Goal: Task Accomplishment & Management: Manage account settings

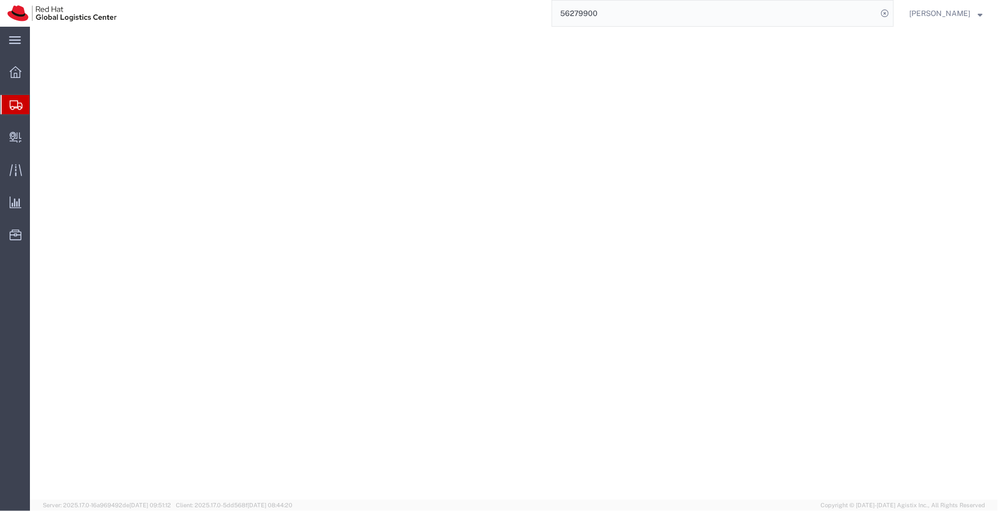
select select "YRPK"
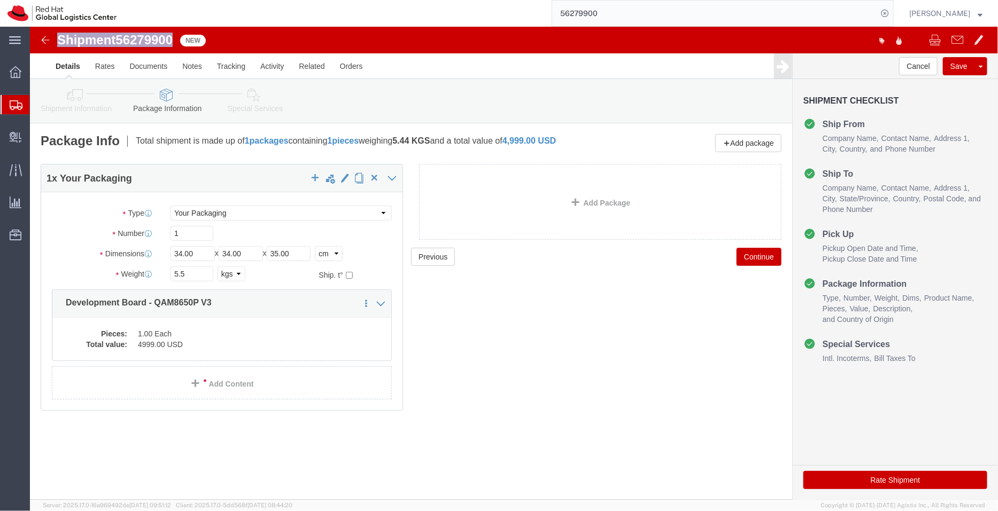
click icon
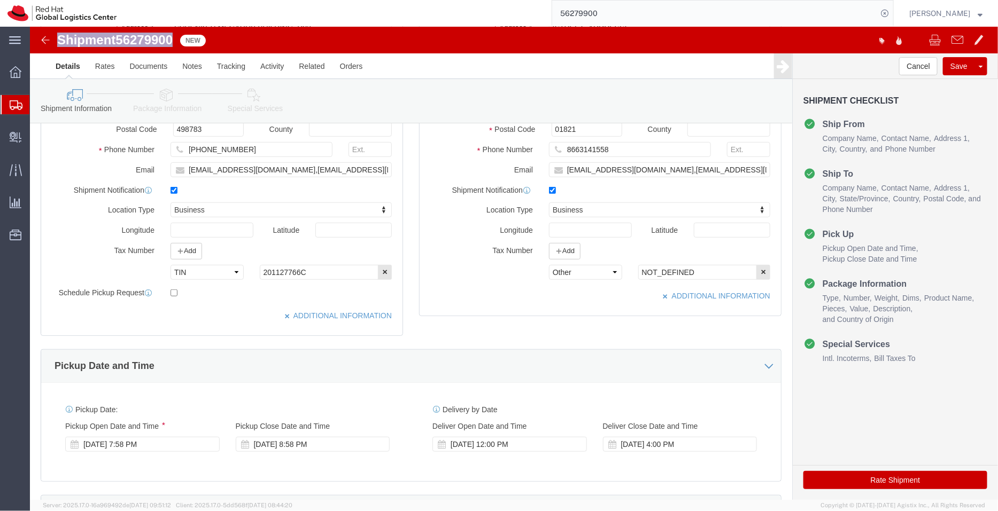
scroll to position [242, 0]
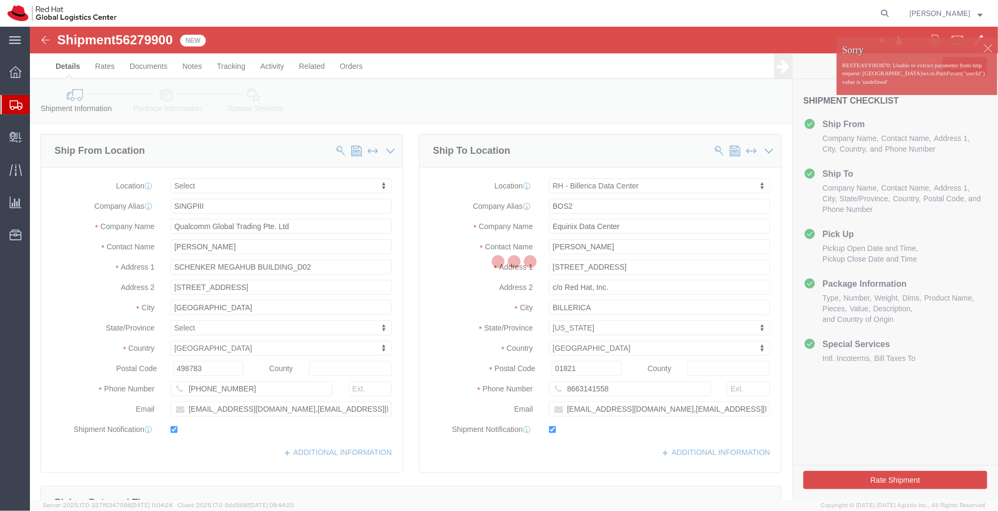
select select
select select "47771"
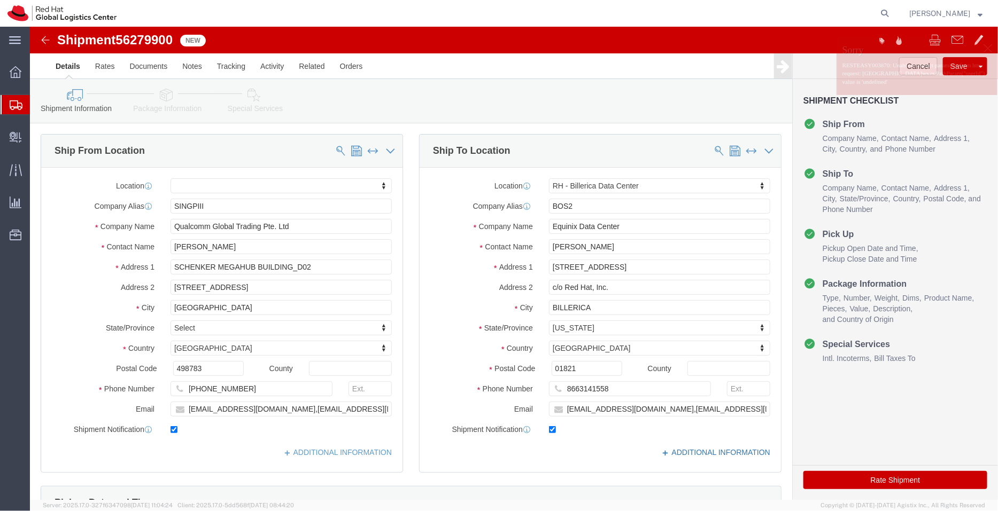
click link "ADDITIONAL INFORMATION"
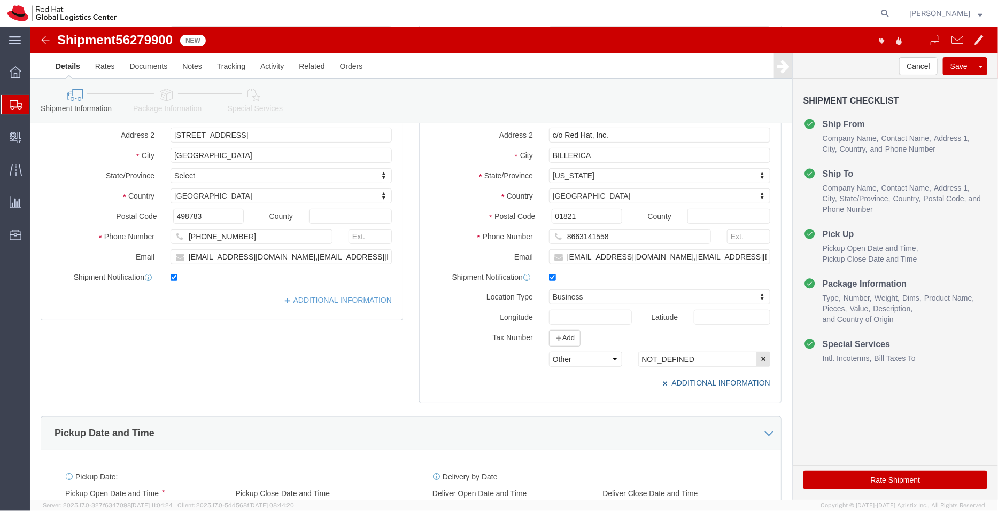
scroll to position [159, 0]
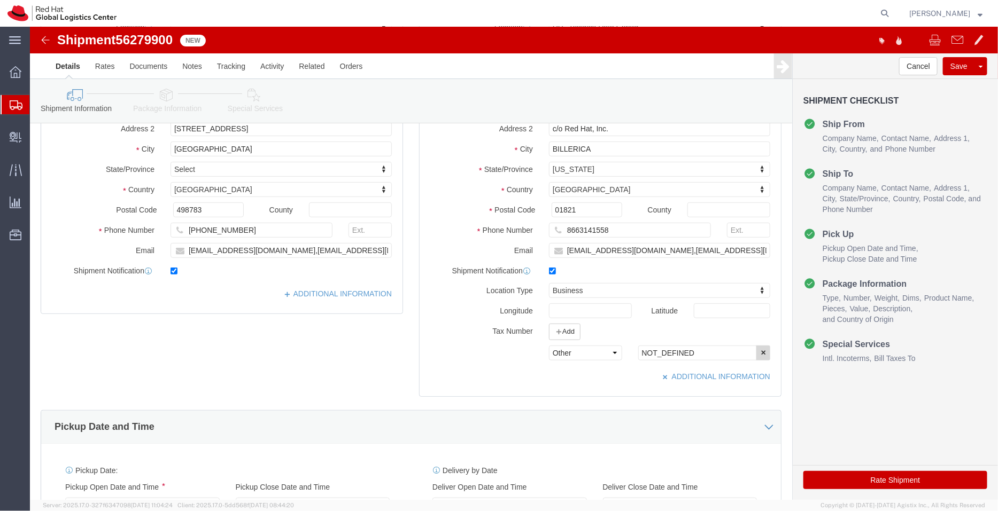
click icon "button"
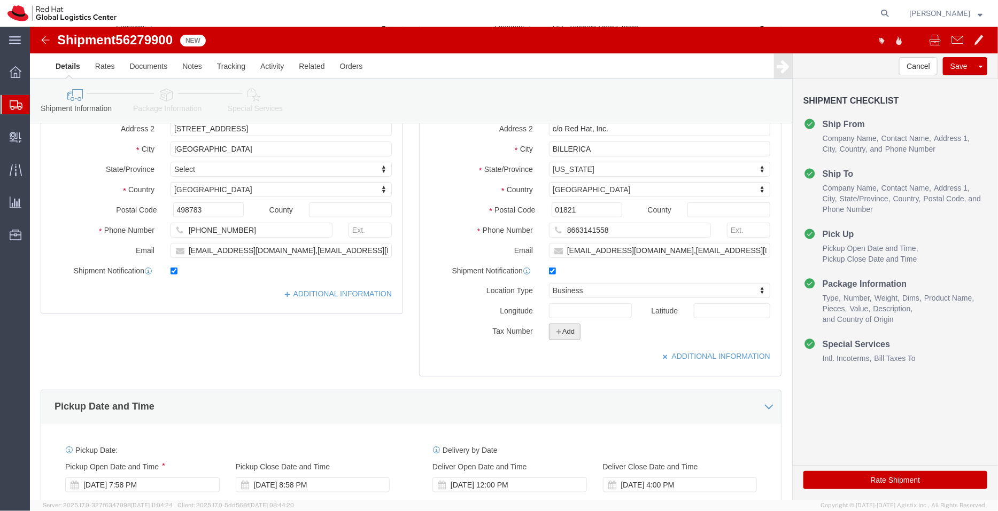
click button "Add"
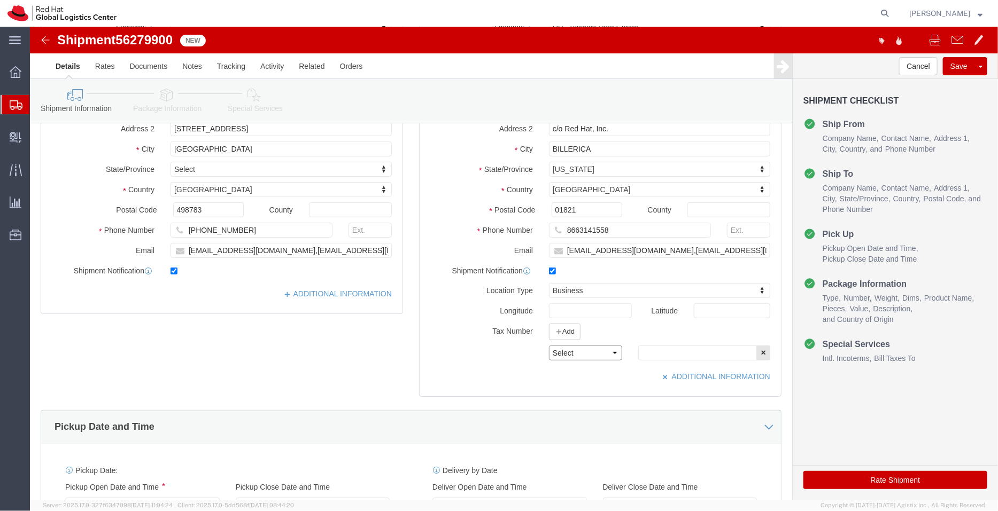
click select "Select EIN EORI TIN VAT Other"
select select "TIN"
click select "Select EIN EORI TIN VAT Other"
click input "text"
paste input "[US_EMPLOYER_IDENTIFICATION_NUMBER]"
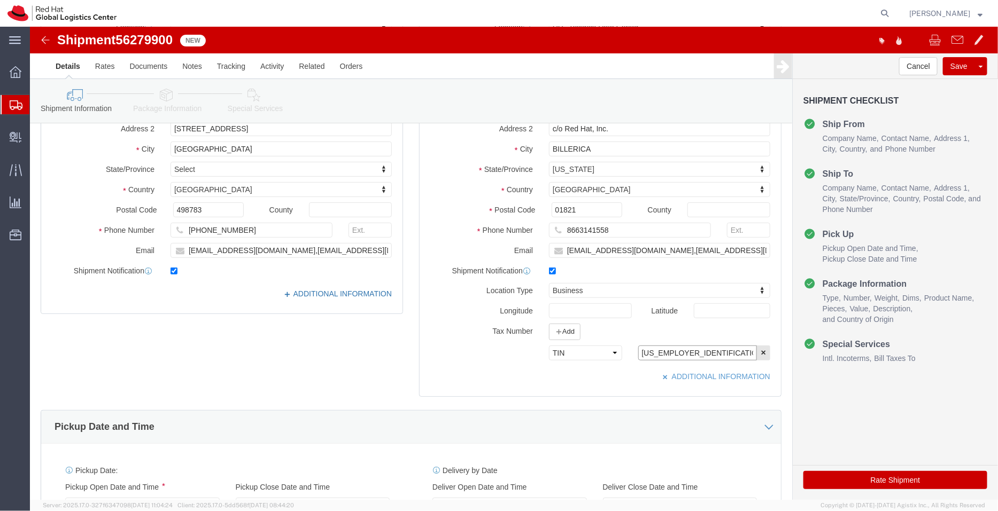
type input "[US_EMPLOYER_IDENTIFICATION_NUMBER]"
click link "ADDITIONAL INFORMATION"
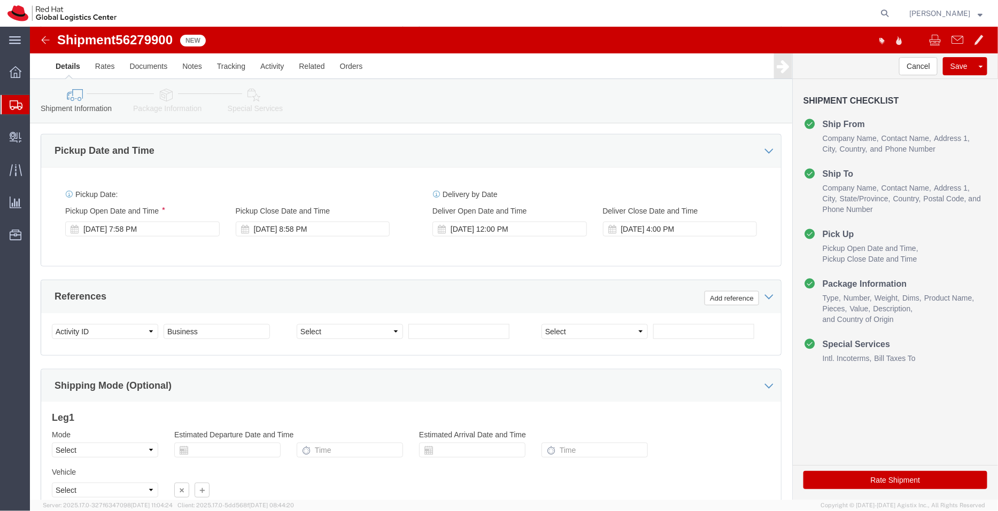
scroll to position [459, 0]
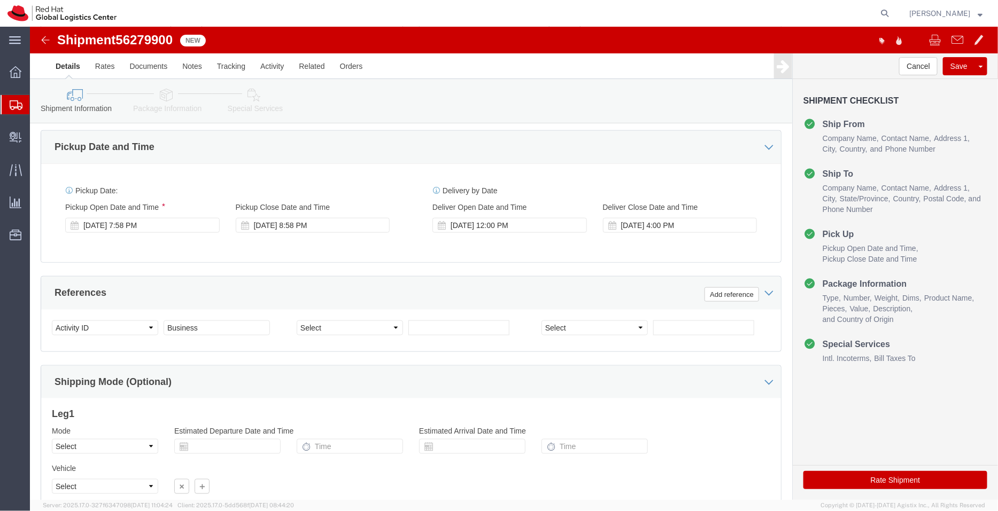
click icon
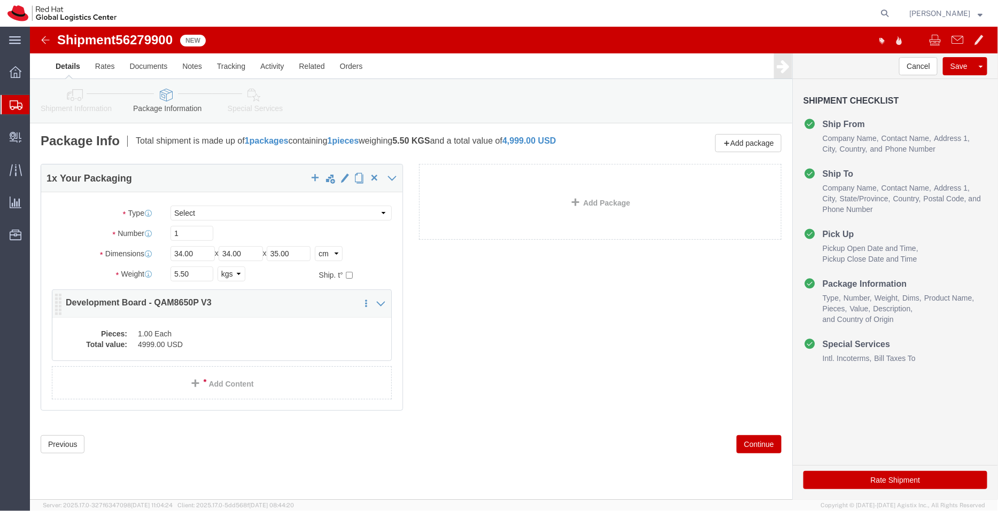
click dd "4999.00 USD"
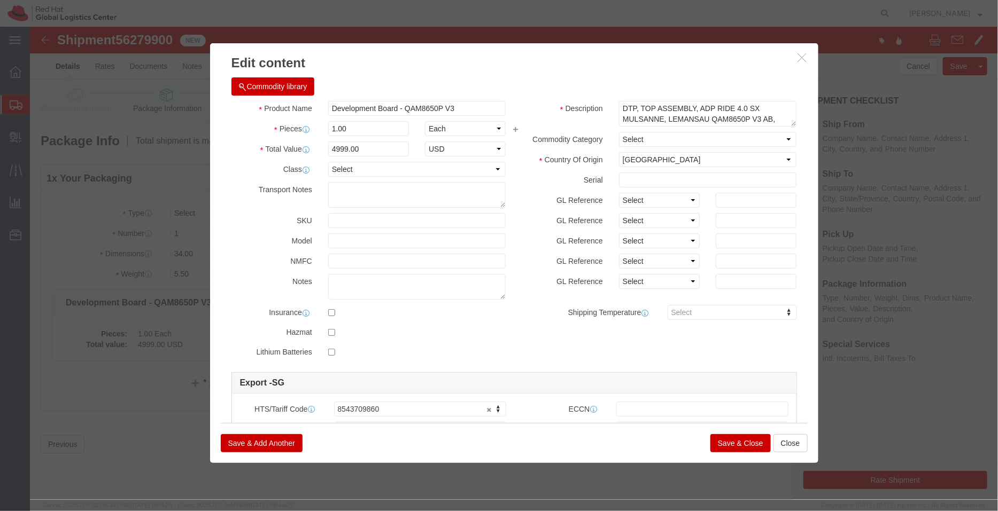
click button "Save & Close"
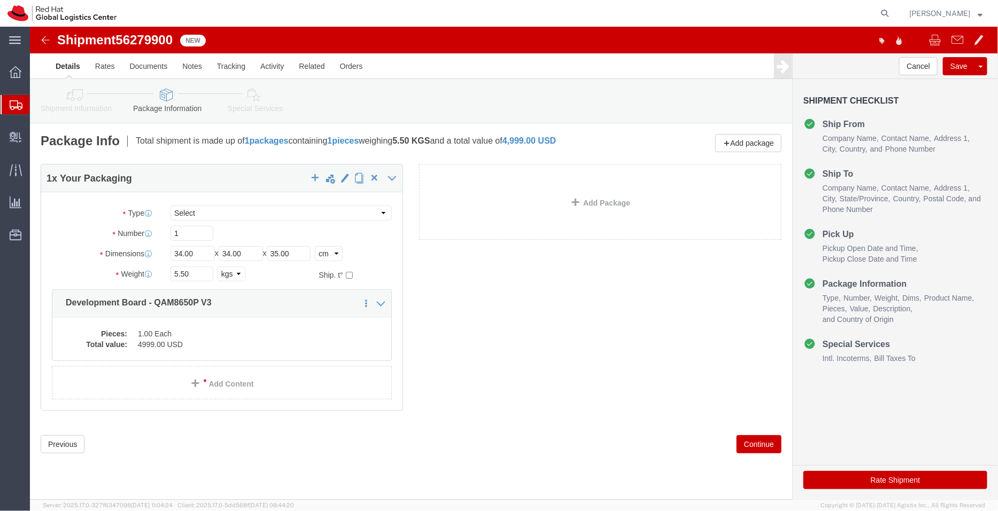
click icon
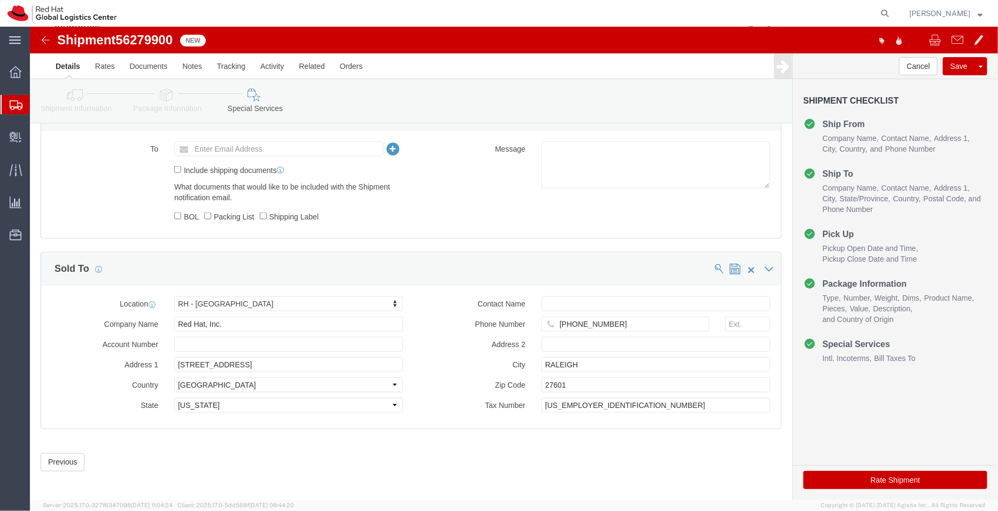
scroll to position [566, 0]
click icon
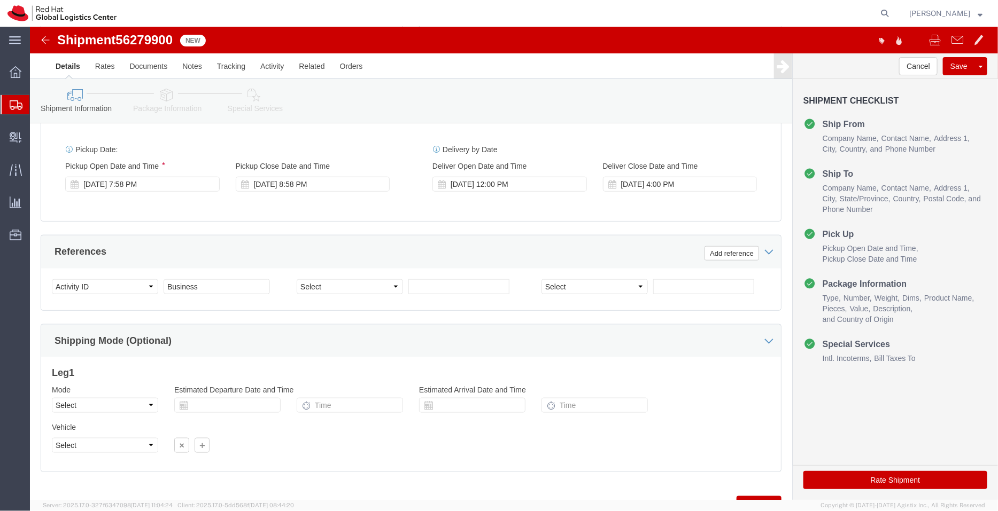
scroll to position [547, 0]
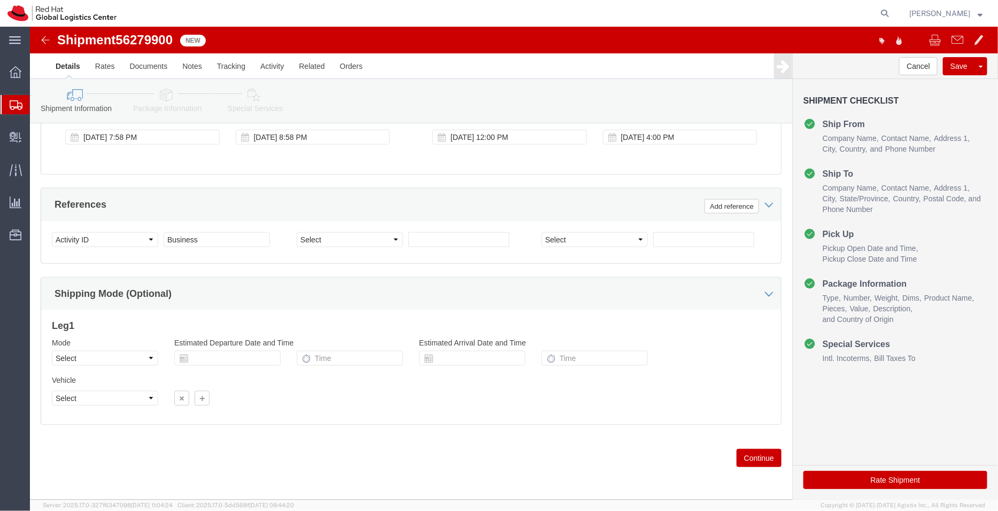
click icon
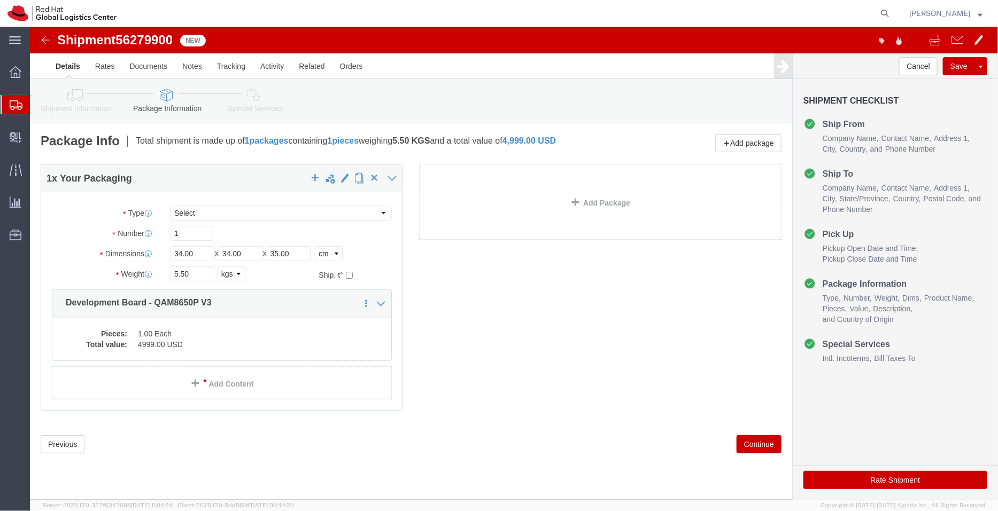
click icon
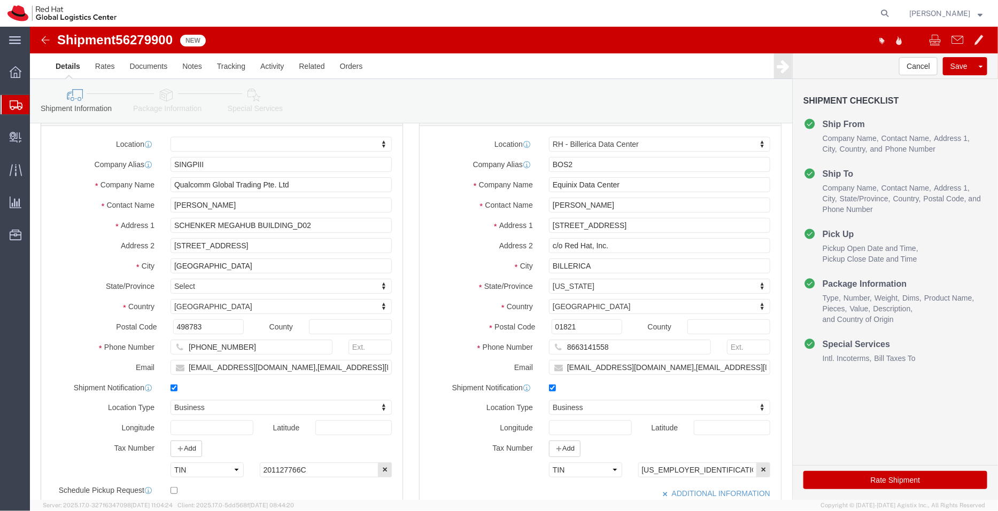
scroll to position [48, 0]
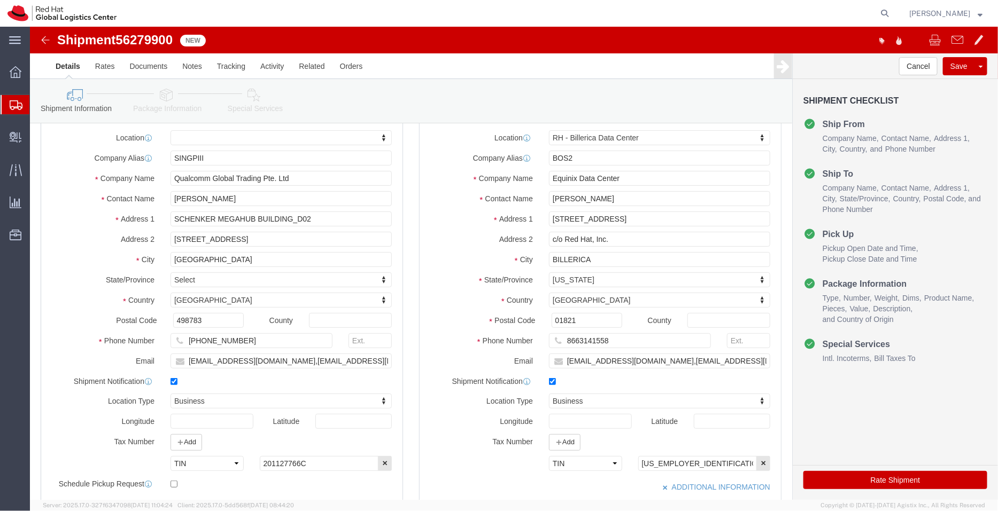
click icon
